Goal: Register for event/course

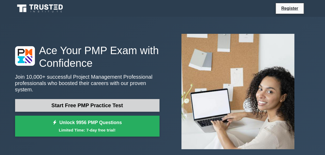
click at [117, 101] on link "Start Free PMP Practice Test" at bounding box center [87, 105] width 145 height 13
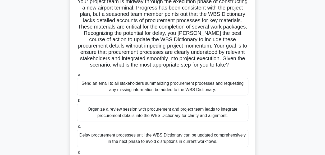
scroll to position [55, 0]
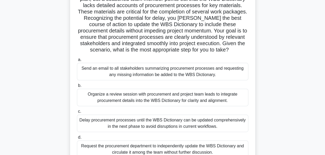
click at [165, 69] on div "Send an email to all stakeholders summarizing procurement processes and request…" at bounding box center [163, 71] width 172 height 17
click at [77, 62] on input "a. Send an email to all stakeholders summarizing procurement processes and requ…" at bounding box center [77, 59] width 0 height 3
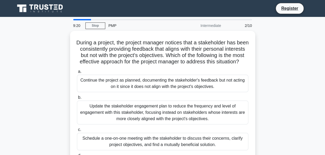
scroll to position [0, 0]
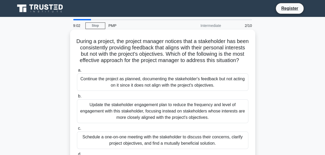
click at [214, 140] on div "Schedule a one-on-one meeting with the stakeholder to discuss their concerns, c…" at bounding box center [163, 140] width 172 height 17
click at [77, 131] on input "c. Schedule a one-on-one meeting with the stakeholder to discuss their concerns…" at bounding box center [77, 128] width 0 height 3
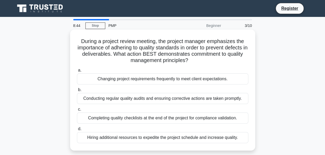
click at [199, 120] on div "Completing quality checklists at the end of the project for compliance validati…" at bounding box center [163, 118] width 172 height 11
click at [77, 111] on input "c. Completing quality checklists at the end of the project for compliance valid…" at bounding box center [77, 109] width 0 height 3
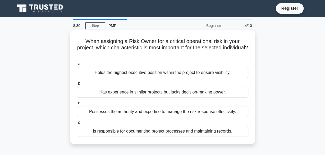
click at [195, 107] on div "Possesses the authority and expertise to manage the risk response effectively." at bounding box center [163, 111] width 172 height 11
click at [77, 105] on input "c. Possesses the authority and expertise to manage the risk response effectivel…" at bounding box center [77, 103] width 0 height 3
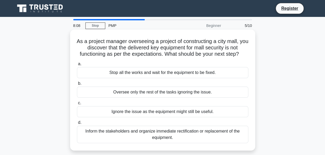
click at [190, 137] on div "Inform the stakeholders and organize immediate rectification or replacement of …" at bounding box center [163, 134] width 172 height 17
click at [77, 125] on input "d. Inform the stakeholders and organize immediate rectification or replacement …" at bounding box center [77, 122] width 0 height 3
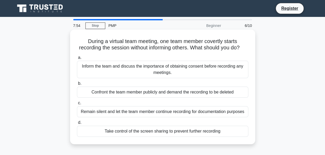
click at [178, 67] on div "Inform the team and discuss the importance of obtaining consent before recordin…" at bounding box center [163, 69] width 172 height 17
click at [77, 60] on input "a. Inform the team and discuss the importance of obtaining consent before recor…" at bounding box center [77, 57] width 0 height 3
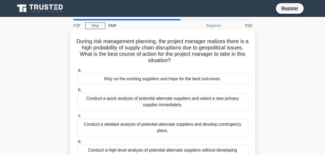
click at [220, 126] on div "Conduct a detailed analysis of potential alternate suppliers and develop contin…" at bounding box center [163, 127] width 172 height 17
click at [77, 118] on input "c. Conduct a detailed analysis of potential alternate suppliers and develop con…" at bounding box center [77, 115] width 0 height 3
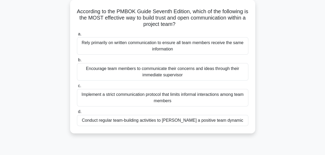
scroll to position [36, 0]
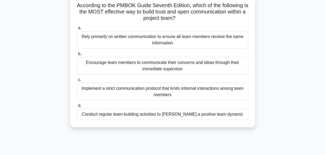
click at [224, 112] on div "Conduct regular team-building activities to foster a positive team dynamic" at bounding box center [163, 114] width 172 height 11
click at [77, 108] on input "d. Conduct regular team-building activities to foster a positive team dynamic" at bounding box center [77, 105] width 0 height 3
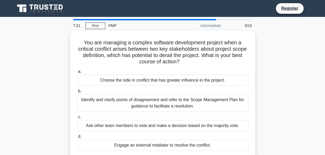
scroll to position [0, 0]
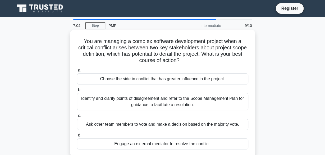
click at [216, 102] on div "Identify and clarify points of disagreement and refer to the Scope Management P…" at bounding box center [163, 101] width 172 height 17
click at [77, 92] on input "b. Identify and clarify points of disagreement and refer to the Scope Managemen…" at bounding box center [77, 89] width 0 height 3
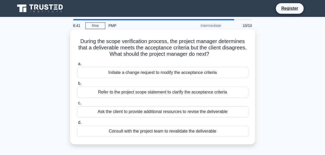
click at [209, 95] on div "Refer to the project scope statement to clarify the acceptance criteria" at bounding box center [163, 92] width 172 height 11
click at [77, 86] on input "b. Refer to the project scope statement to clarify the acceptance criteria" at bounding box center [77, 83] width 0 height 3
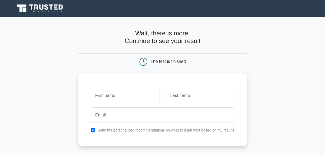
click at [149, 94] on input "text" at bounding box center [125, 95] width 69 height 15
type input "beryl"
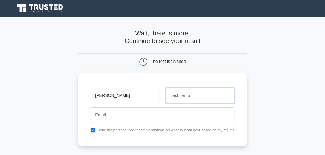
click at [181, 98] on input "text" at bounding box center [200, 95] width 69 height 15
type input "anyango"
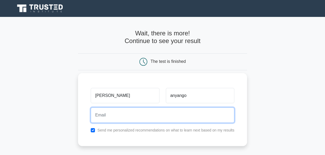
click at [162, 116] on input "email" at bounding box center [163, 115] width 144 height 15
type input "a"
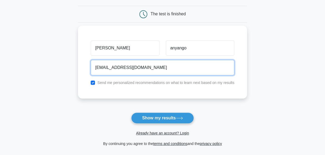
scroll to position [53, 0]
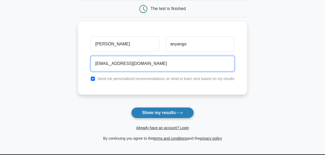
type input "banyango669@gmail.com"
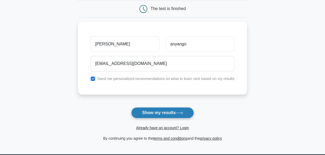
click at [178, 115] on button "Show my results" at bounding box center [162, 112] width 62 height 11
